Goal: Task Accomplishment & Management: Manage account settings

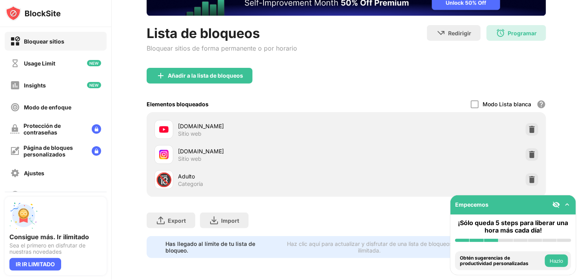
scroll to position [63, 0]
click at [528, 30] on div "Programar" at bounding box center [522, 33] width 29 height 7
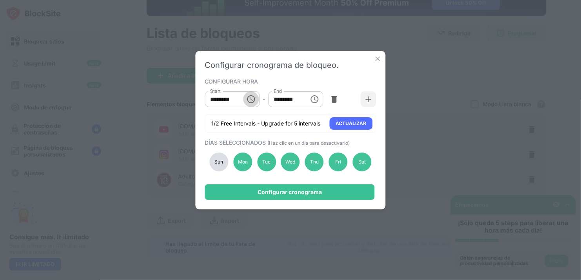
click at [248, 100] on icon "Choose time, selected time is 12:00 AM" at bounding box center [251, 99] width 8 height 8
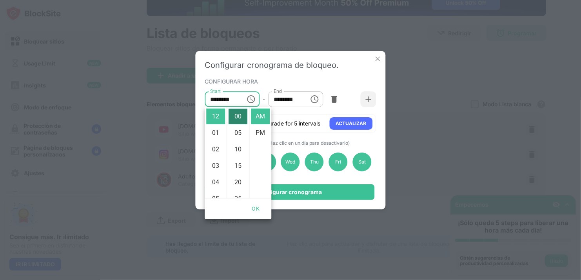
click at [240, 117] on li "00" at bounding box center [238, 117] width 19 height 16
click at [217, 134] on li "01" at bounding box center [215, 133] width 19 height 16
type input "********"
click at [258, 212] on button "OK" at bounding box center [255, 209] width 25 height 15
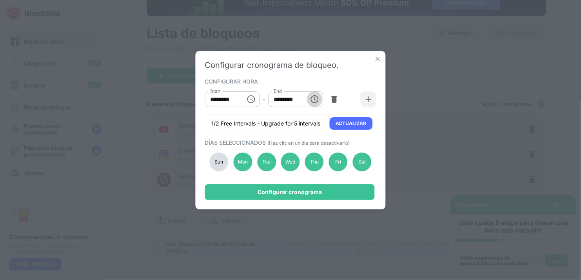
click at [315, 101] on icon "Choose time, selected time is 12:00 PM" at bounding box center [314, 99] width 9 height 9
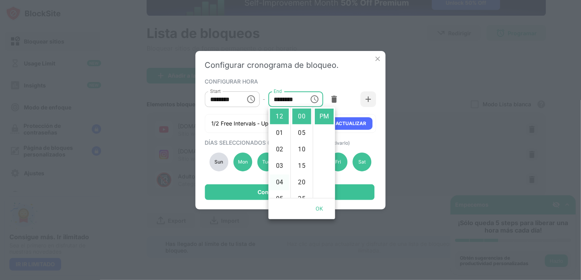
scroll to position [0, 0]
click at [321, 211] on button "OK" at bounding box center [319, 209] width 25 height 15
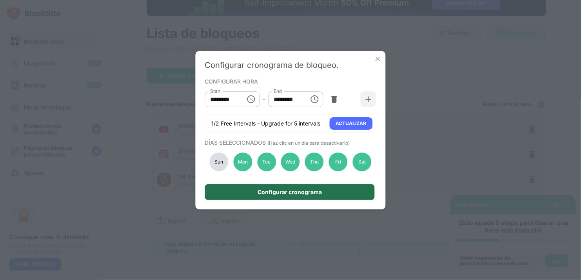
click at [319, 199] on div "Configurar cronograma" at bounding box center [290, 192] width 170 height 16
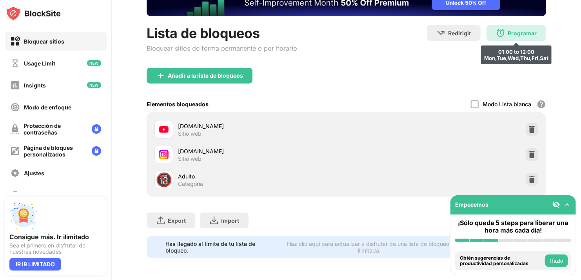
click at [524, 32] on div "Programar" at bounding box center [522, 33] width 29 height 7
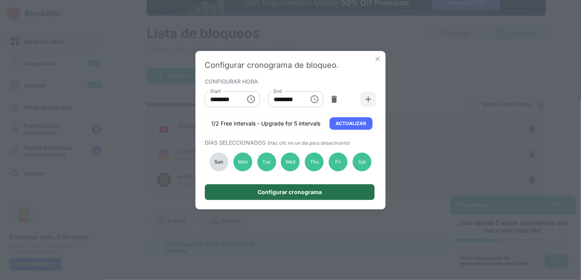
click at [326, 193] on div "Configurar cronograma" at bounding box center [290, 192] width 170 height 16
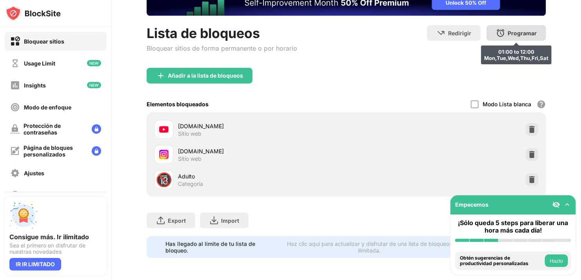
click at [498, 28] on img at bounding box center [500, 32] width 9 height 9
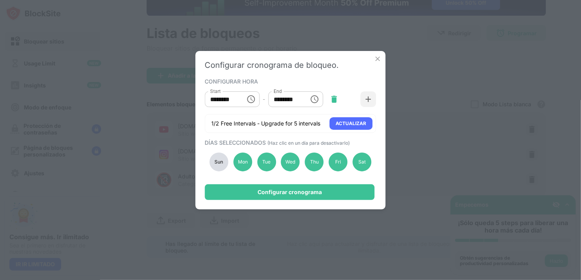
click at [337, 102] on img at bounding box center [334, 99] width 8 height 8
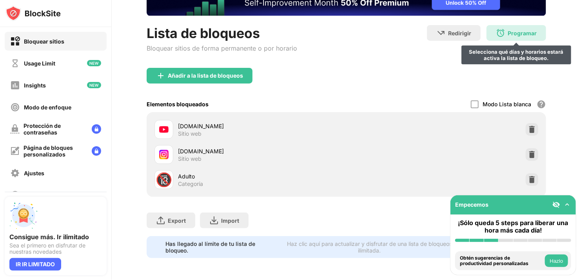
click at [530, 30] on div "Programar" at bounding box center [522, 33] width 29 height 7
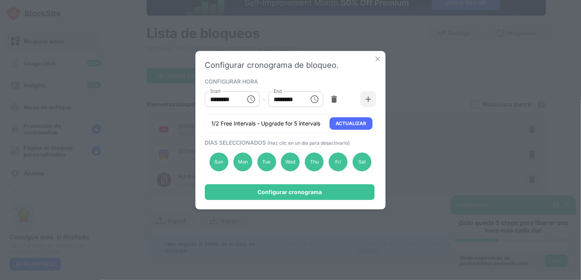
click at [456, 91] on div "Configurar cronograma de bloqueo. CONFIGURAR HORA Start ******** Start - End **…" at bounding box center [290, 140] width 581 height 280
click at [379, 61] on img at bounding box center [378, 59] width 8 height 8
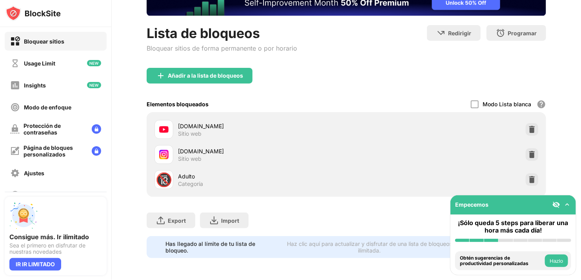
click at [340, 69] on div "Añadir a la lista de bloqueos" at bounding box center [347, 82] width 400 height 28
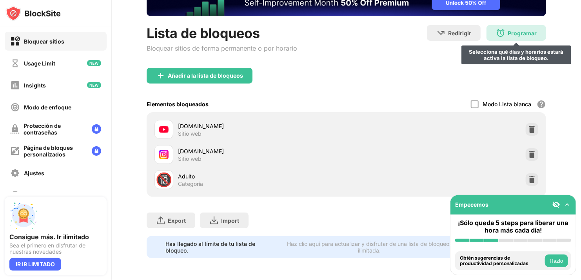
click at [513, 31] on div "Programar" at bounding box center [522, 33] width 29 height 7
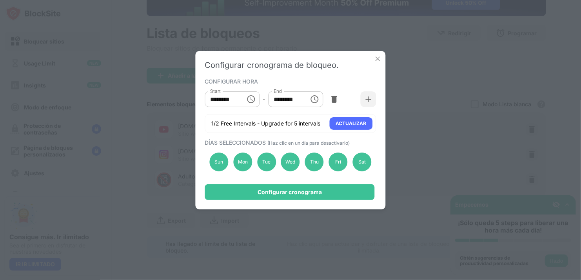
click at [297, 98] on input "********" at bounding box center [285, 99] width 35 height 16
click at [277, 99] on input "********" at bounding box center [285, 99] width 35 height 16
click at [313, 101] on icon "Choose time, selected time is 1:00 PM" at bounding box center [314, 99] width 9 height 9
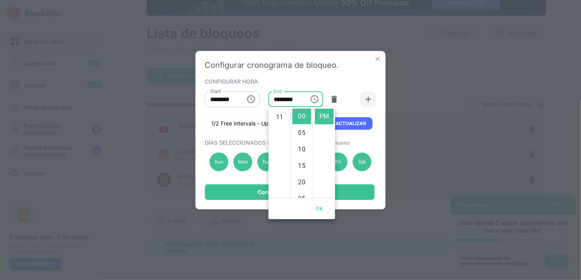
scroll to position [181, 0]
click at [275, 115] on li "11" at bounding box center [279, 117] width 19 height 16
click at [303, 115] on li "55" at bounding box center [302, 117] width 19 height 16
type input "********"
click at [226, 104] on input "********" at bounding box center [222, 99] width 35 height 16
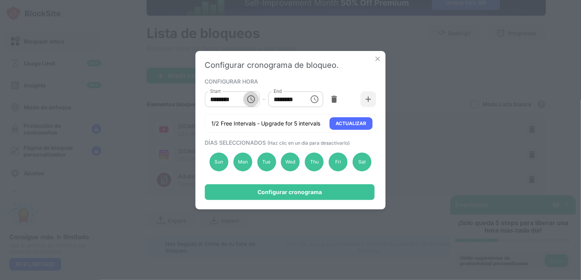
click at [247, 101] on icon "Choose time, selected time is 10:00 AM" at bounding box center [250, 99] width 9 height 9
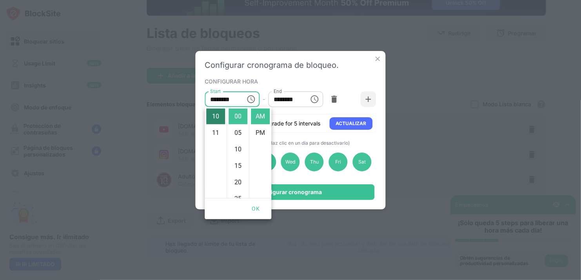
scroll to position [0, 0]
click at [215, 128] on li "01" at bounding box center [215, 133] width 19 height 16
click at [210, 117] on li "12" at bounding box center [215, 117] width 19 height 16
type input "********"
click at [254, 206] on button "OK" at bounding box center [255, 209] width 25 height 15
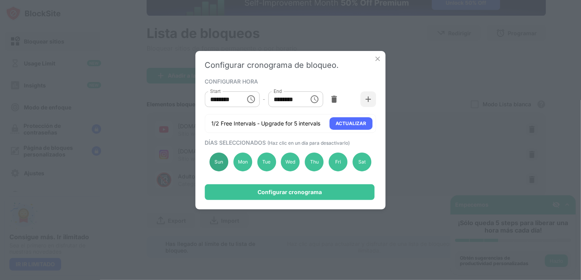
click at [213, 158] on div "Sun" at bounding box center [219, 162] width 19 height 19
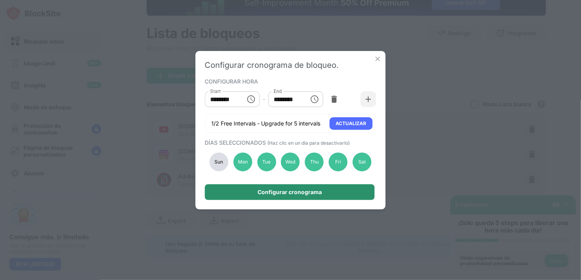
click at [236, 186] on div "Configurar cronograma" at bounding box center [290, 192] width 170 height 16
